Goal: Find specific page/section: Find specific page/section

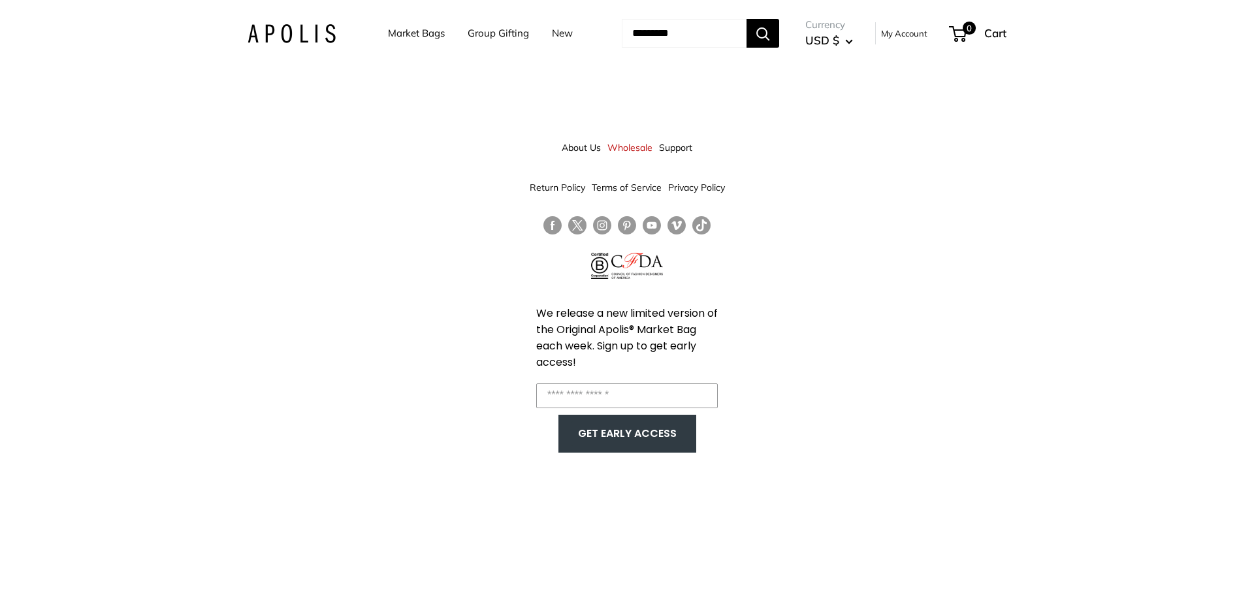
click at [406, 35] on link "Market Bags" at bounding box center [416, 33] width 57 height 18
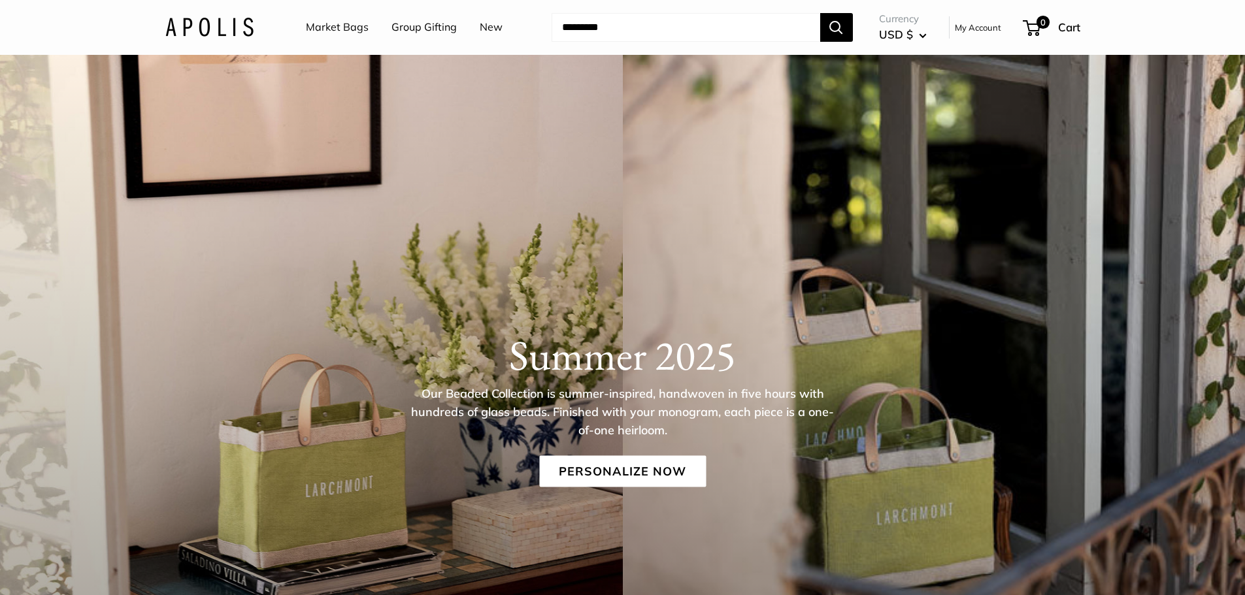
click at [333, 27] on link "Market Bags" at bounding box center [337, 28] width 63 height 20
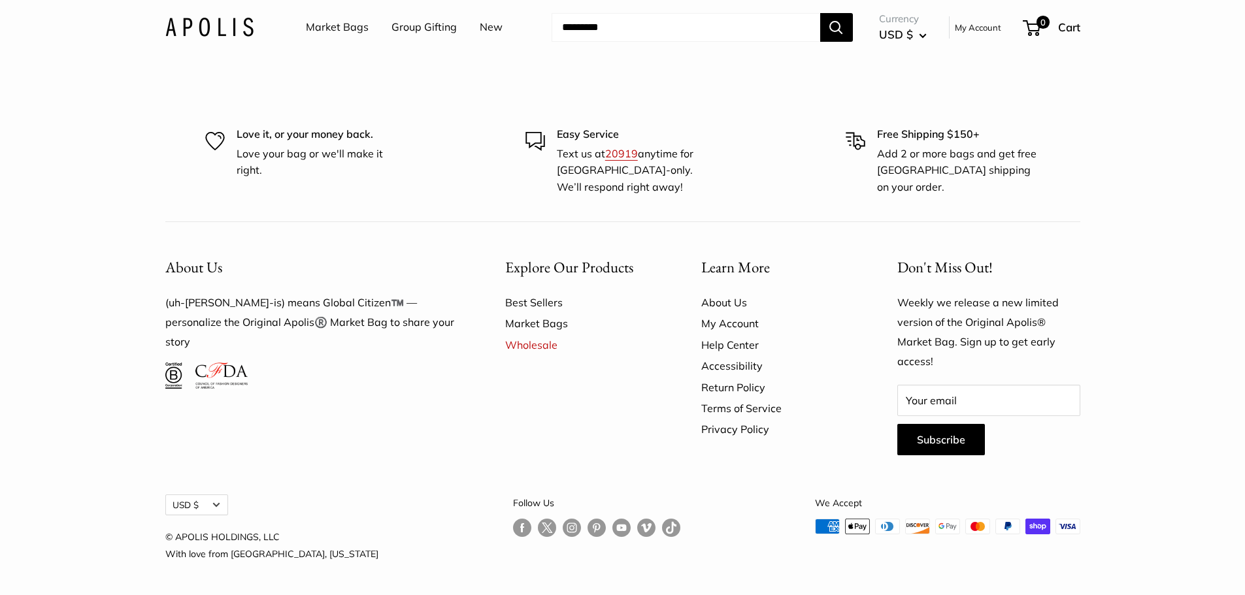
scroll to position [4056, 0]
